Goal: Book appointment/travel/reservation

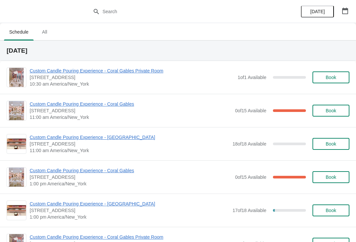
click at [344, 8] on icon "button" at bounding box center [345, 11] width 7 height 7
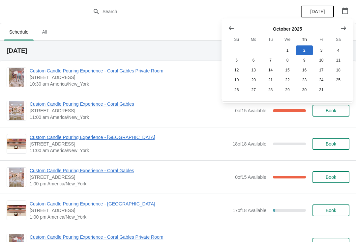
click at [344, 26] on icon "Show next month, November 2025" at bounding box center [343, 28] width 7 height 7
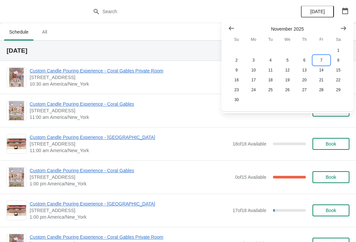
click at [323, 58] on button "7" at bounding box center [321, 60] width 17 height 10
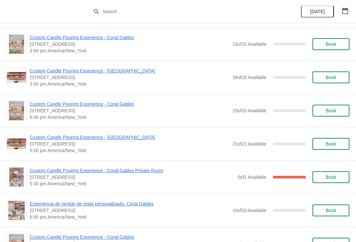
scroll to position [236, 0]
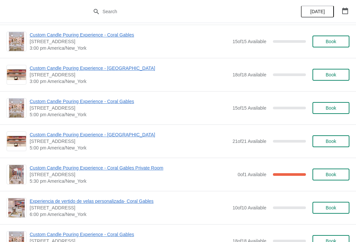
click at [148, 171] on span "Custom Candle Pouring Experience - Coral Gables Private Room" at bounding box center [132, 168] width 205 height 7
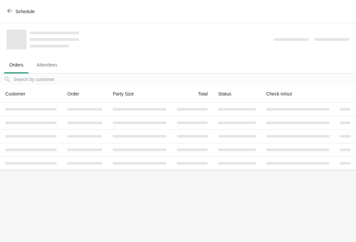
scroll to position [0, 0]
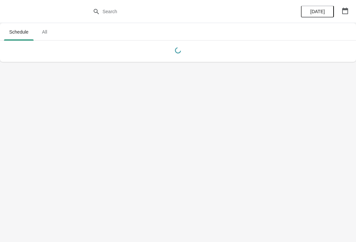
click at [346, 11] on icon "button" at bounding box center [345, 11] width 7 height 7
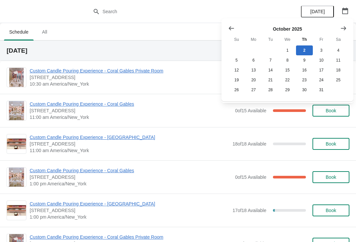
click at [343, 32] on button "Show next month, November 2025" at bounding box center [344, 28] width 12 height 12
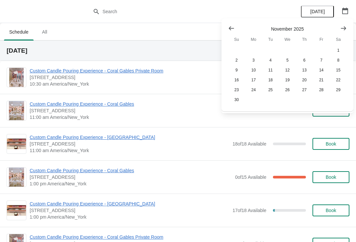
click at [340, 33] on button "Show next month, December 2025" at bounding box center [344, 28] width 12 height 12
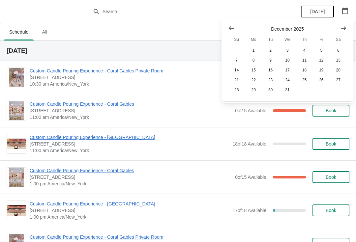
click at [229, 31] on icon "Show previous month, November 2025" at bounding box center [231, 28] width 7 height 7
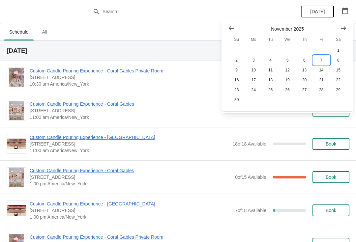
click at [322, 59] on button "7" at bounding box center [321, 60] width 17 height 10
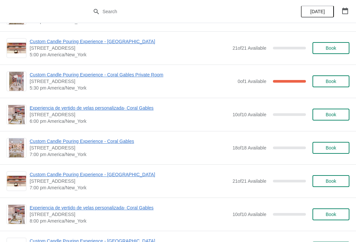
scroll to position [330, 0]
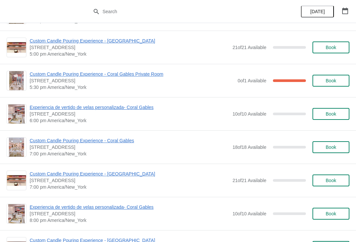
click at [47, 81] on span "[STREET_ADDRESS]" at bounding box center [132, 81] width 205 height 7
click at [90, 75] on span "Custom Candle Pouring Experience - Coral Gables Private Room" at bounding box center [132, 74] width 205 height 7
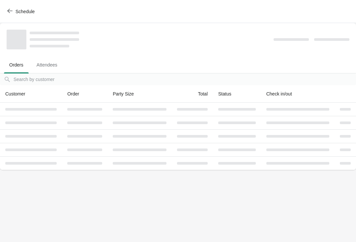
scroll to position [0, 0]
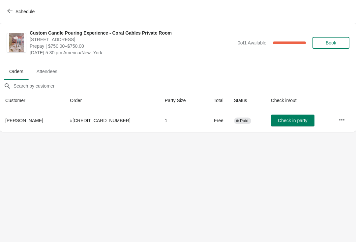
click at [17, 9] on span "Schedule" at bounding box center [25, 11] width 19 height 5
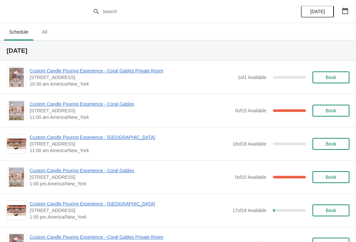
click at [40, 104] on span "Custom Candle Pouring Experience - Coral Gables" at bounding box center [131, 104] width 202 height 7
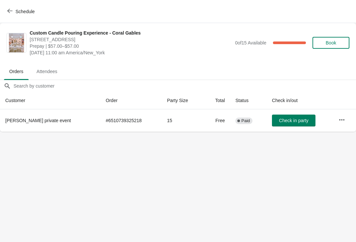
click at [292, 117] on button "Check in party" at bounding box center [294, 121] width 44 height 12
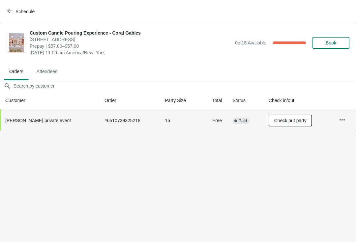
click at [13, 10] on span "Schedule" at bounding box center [22, 11] width 26 height 6
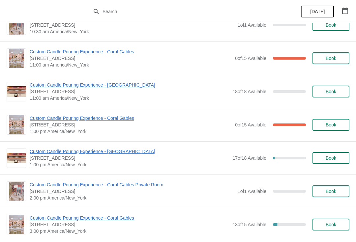
scroll to position [51, 0]
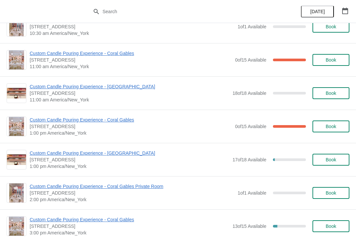
click at [31, 123] on span "Custom Candle Pouring Experience - Coral Gables" at bounding box center [131, 120] width 202 height 7
